Goal: Transaction & Acquisition: Purchase product/service

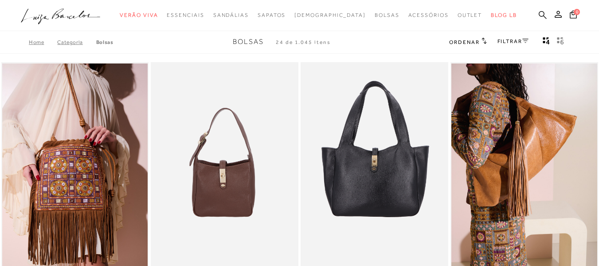
click at [539, 13] on icon at bounding box center [543, 15] width 8 height 8
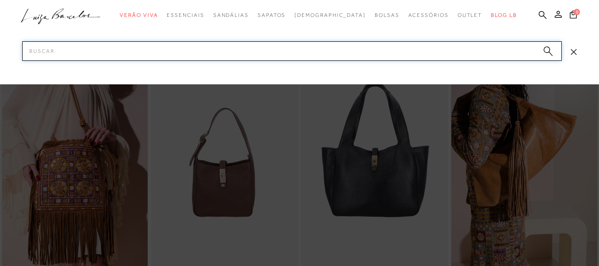
click at [222, 51] on input "Pesquisar" at bounding box center [292, 51] width 540 height 20
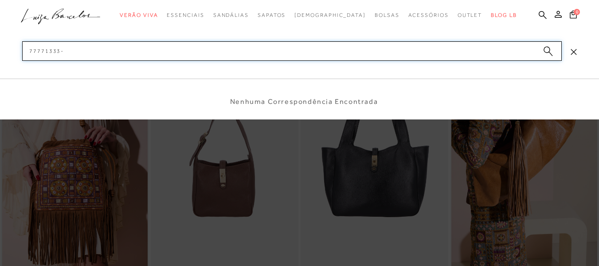
type input "77771333-3"
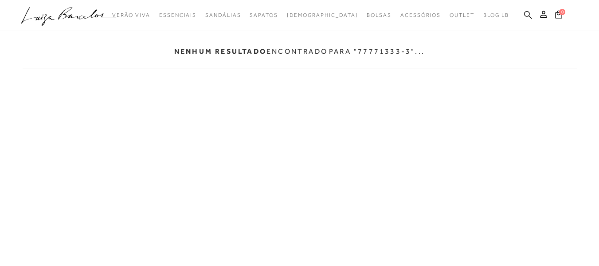
click at [530, 16] on icon at bounding box center [528, 15] width 8 height 8
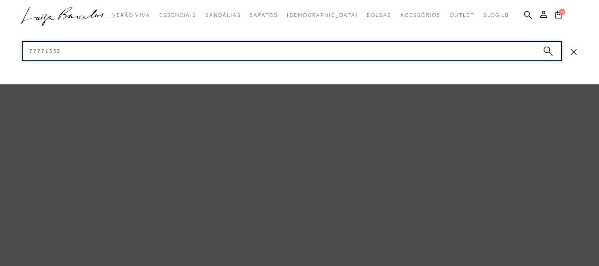
type input "77771333"
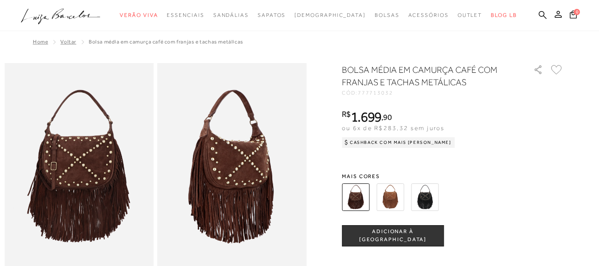
click at [93, 15] on icon at bounding box center [84, 15] width 31 height 8
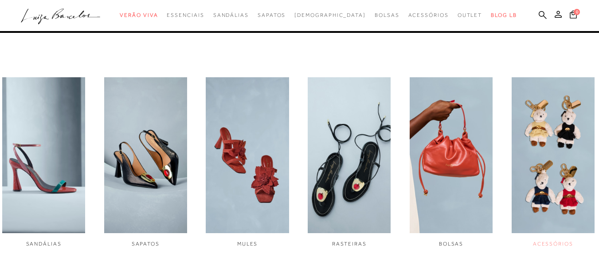
scroll to position [310, 0]
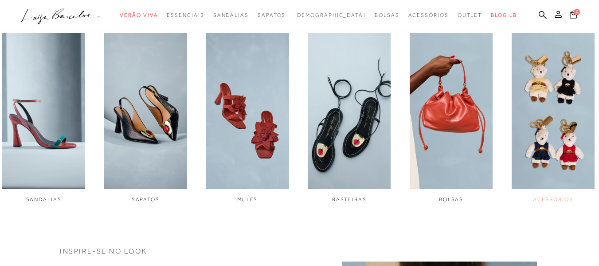
click at [560, 110] on img "6 / 6" at bounding box center [553, 111] width 83 height 156
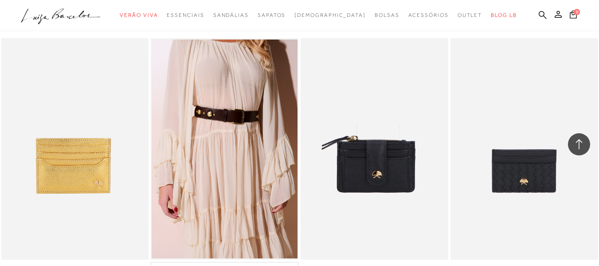
scroll to position [1596, 0]
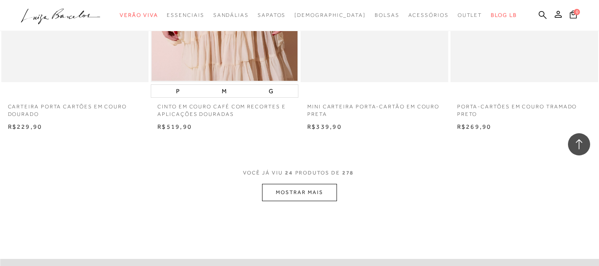
click at [314, 195] on button "MOSTRAR MAIS" at bounding box center [299, 192] width 74 height 17
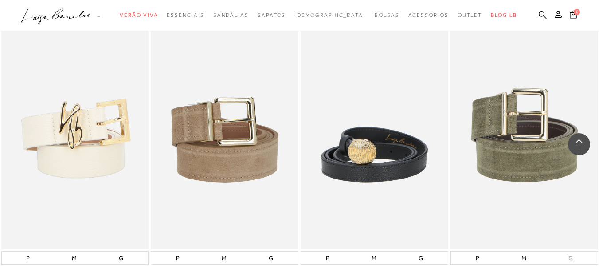
scroll to position [3281, 0]
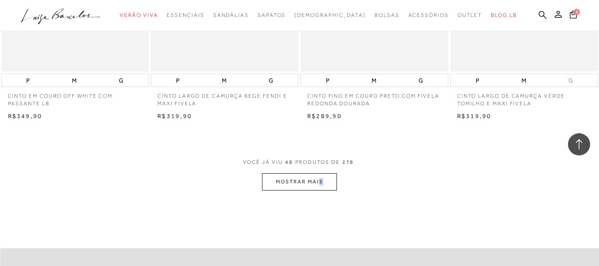
drag, startPoint x: 321, startPoint y: 191, endPoint x: 325, endPoint y: 185, distance: 7.3
click at [327, 183] on button "MOSTRAR MAIS" at bounding box center [299, 181] width 74 height 17
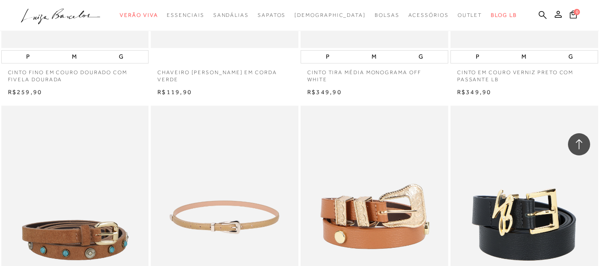
scroll to position [4876, 0]
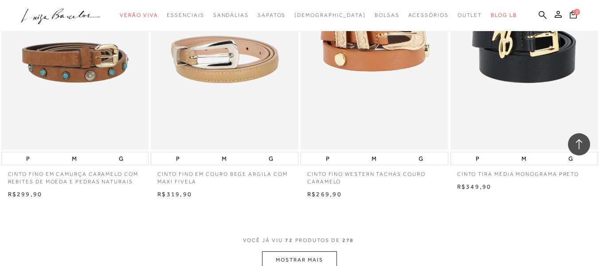
click at [312, 250] on span "VOCÊ JÁ VIU 72 PRODUTOS DE 278" at bounding box center [299, 243] width 113 height 16
click at [313, 254] on button "MOSTRAR MAIS" at bounding box center [299, 259] width 74 height 17
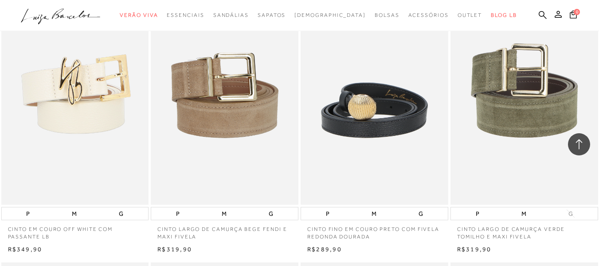
scroll to position [2926, 0]
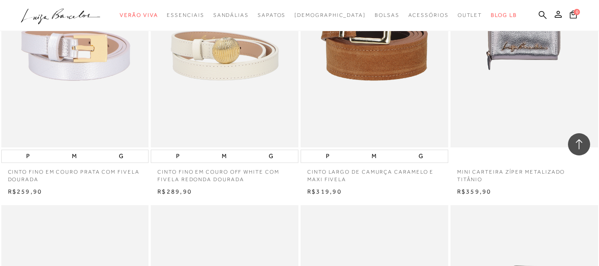
click at [585, 149] on div at bounding box center [579, 144] width 22 height 22
